Goal: Navigation & Orientation: Find specific page/section

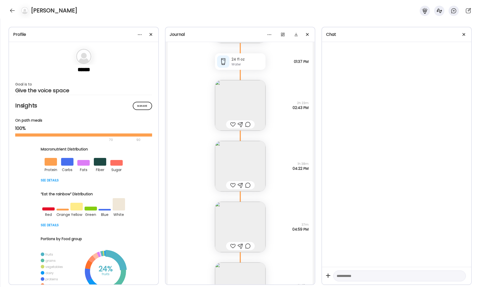
scroll to position [19247, 0]
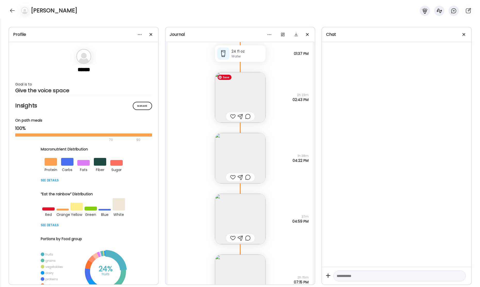
click at [245, 93] on img at bounding box center [240, 97] width 51 height 51
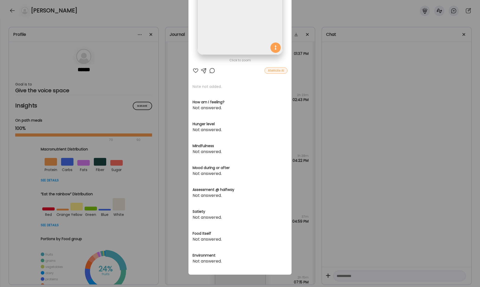
scroll to position [63, 0]
click at [378, 73] on div "Ate Coach Dashboard Wahoo! It’s official Take a moment to set up your Coach Pro…" at bounding box center [240, 143] width 480 height 287
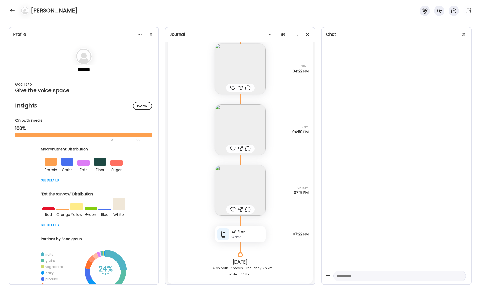
scroll to position [19338, 0]
click at [241, 126] on img at bounding box center [240, 128] width 51 height 51
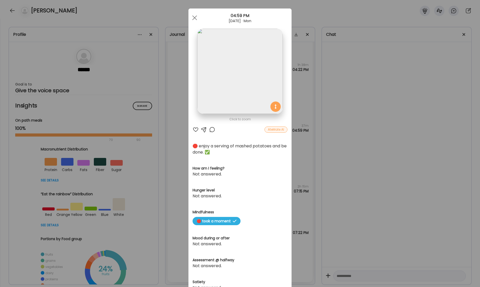
scroll to position [0, 0]
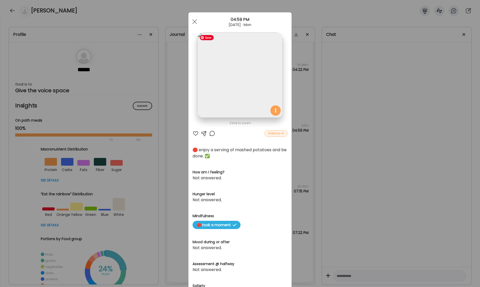
click at [235, 83] on img at bounding box center [239, 74] width 85 height 85
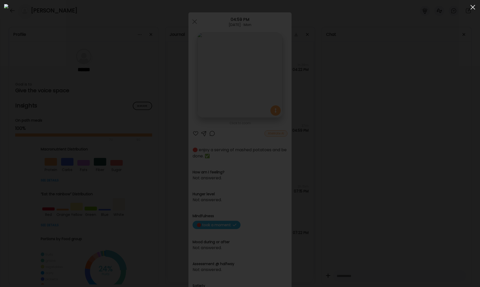
click at [473, 8] on span at bounding box center [473, 7] width 5 height 5
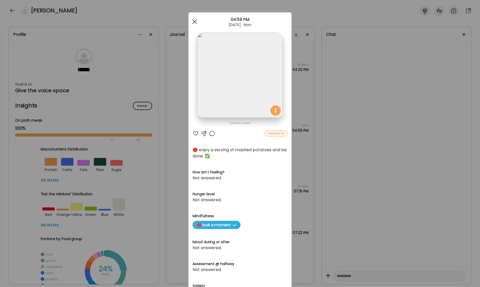
click at [198, 22] on div at bounding box center [195, 22] width 10 height 10
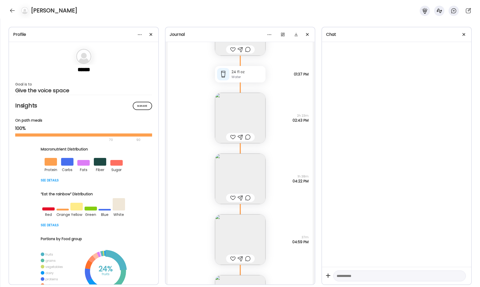
scroll to position [19265, 0]
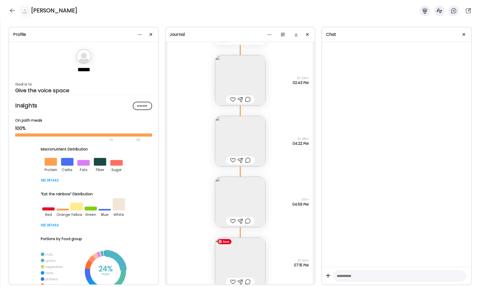
click at [240, 254] on img at bounding box center [240, 263] width 51 height 51
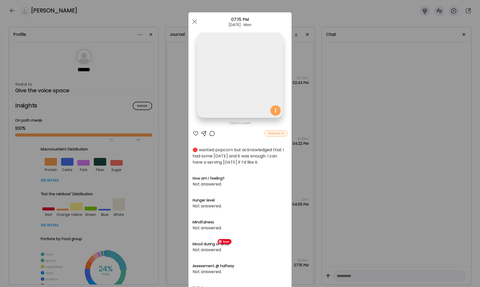
scroll to position [19262, 0]
click at [194, 22] on span at bounding box center [194, 21] width 5 height 5
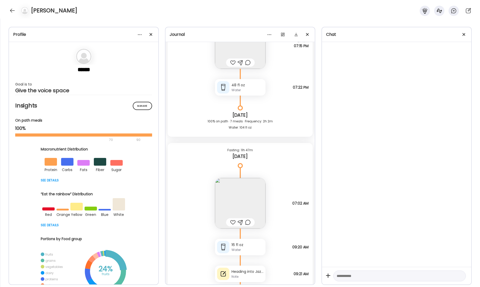
scroll to position [19525, 0]
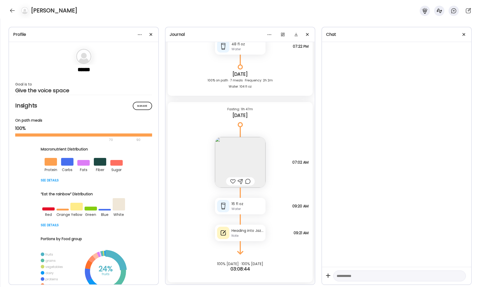
click at [245, 233] on div "Heading into Jazzercise. [PERSON_NAME] breathing periodically throughout the da…" at bounding box center [248, 230] width 32 height 5
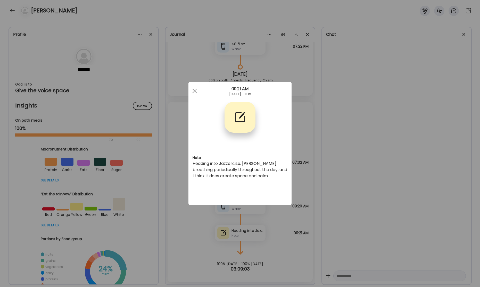
click at [196, 91] on div at bounding box center [195, 91] width 10 height 10
